Goal: Information Seeking & Learning: Learn about a topic

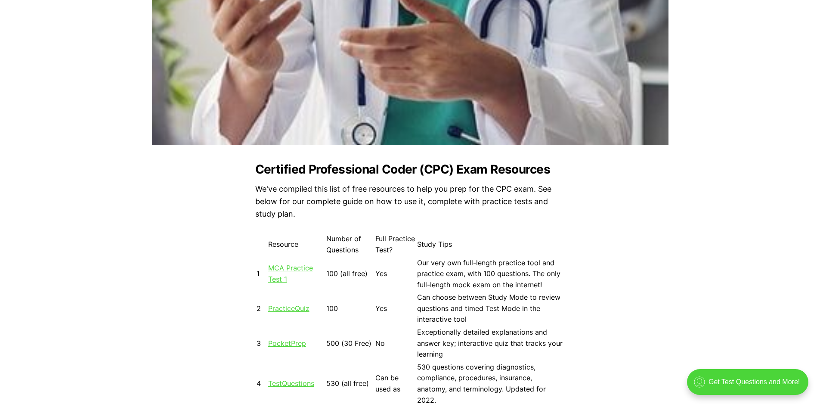
scroll to position [689, 0]
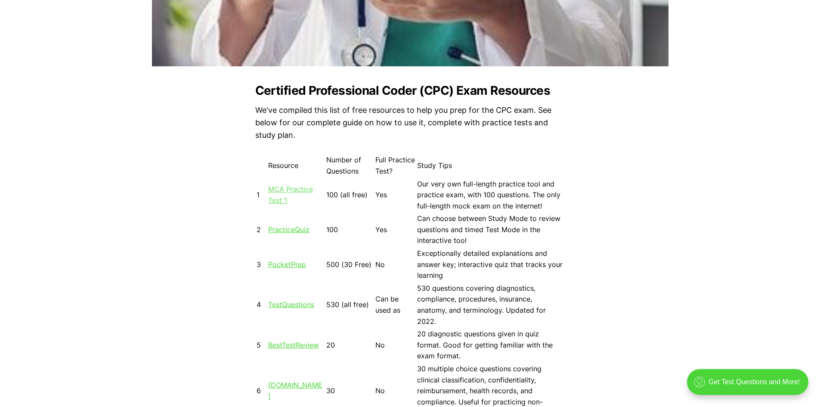
click at [291, 191] on link "MCA Practice Test 1" at bounding box center [290, 195] width 45 height 20
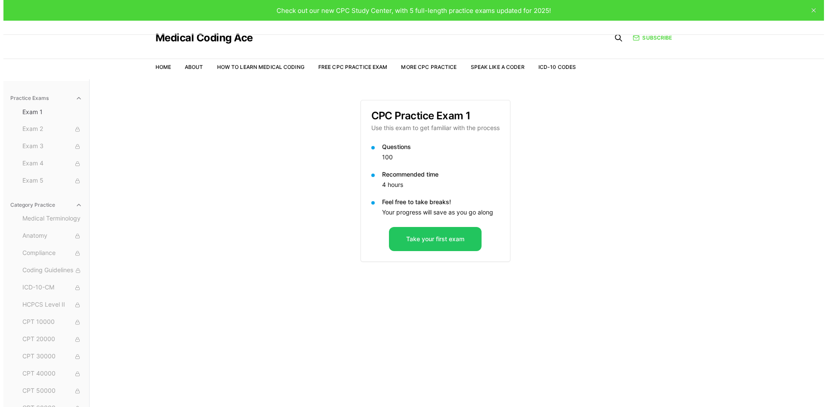
scroll to position [43, 0]
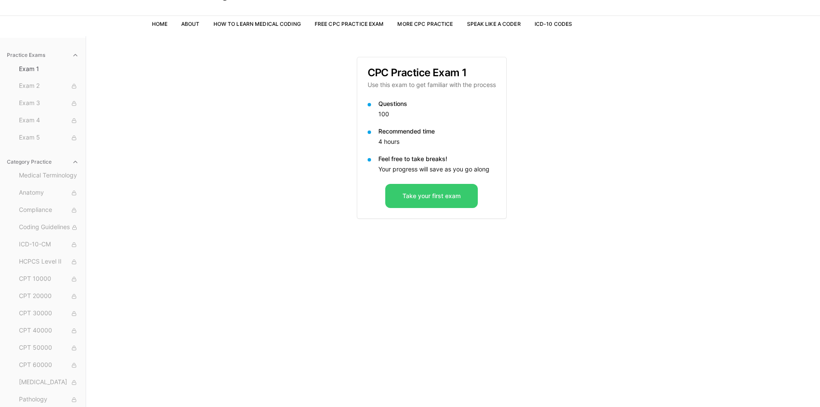
click at [406, 195] on button "Take your first exam" at bounding box center [431, 196] width 93 height 24
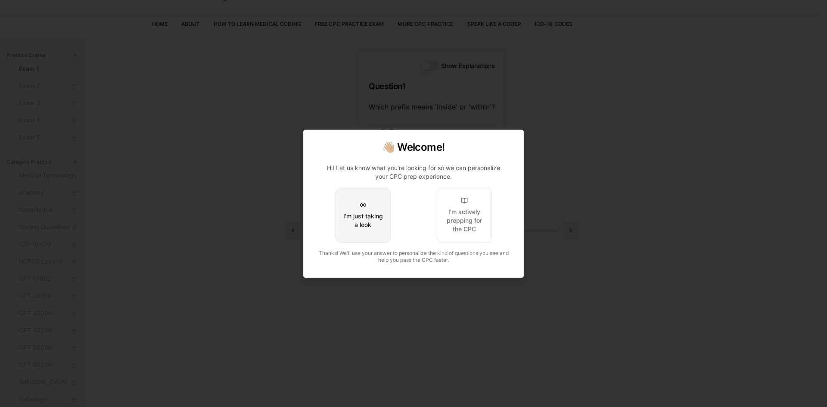
click at [363, 206] on div at bounding box center [363, 205] width 7 height 7
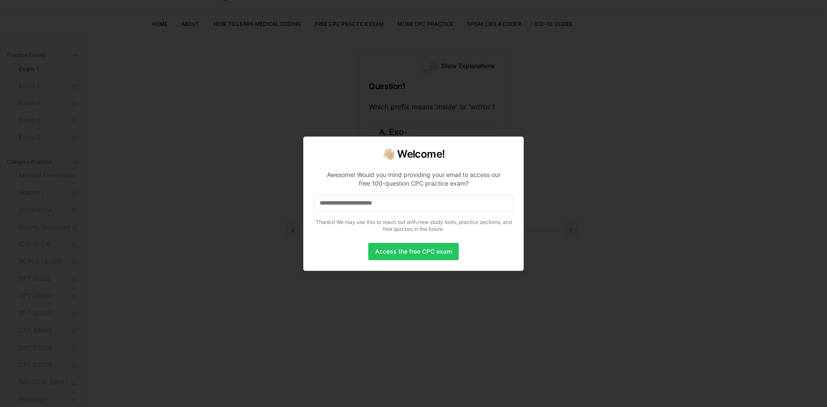
click at [386, 304] on div at bounding box center [413, 203] width 827 height 407
click at [592, 175] on div at bounding box center [413, 203] width 827 height 407
click at [400, 253] on button "Access the free CPC exam" at bounding box center [413, 251] width 90 height 17
